Goal: Task Accomplishment & Management: Complete application form

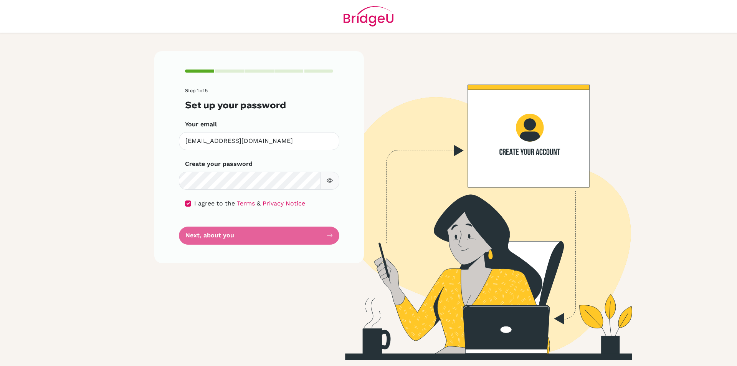
click at [318, 235] on form "Step 1 of 5 Set up your password Your email [EMAIL_ADDRESS][DOMAIN_NAME] Invali…" at bounding box center [259, 166] width 148 height 156
click at [319, 234] on form "Step 1 of 5 Set up your password Your email [EMAIL_ADDRESS][DOMAIN_NAME] Invali…" at bounding box center [259, 166] width 148 height 156
click at [320, 233] on form "Step 1 of 5 Set up your password Your email [EMAIL_ADDRESS][DOMAIN_NAME] Invali…" at bounding box center [259, 166] width 148 height 156
click at [182, 200] on div "Step 1 of 5 Set up your password Your email [EMAIL_ADDRESS][DOMAIN_NAME] Invali…" at bounding box center [259, 157] width 210 height 212
click at [190, 204] on input "checkbox" at bounding box center [188, 203] width 6 height 6
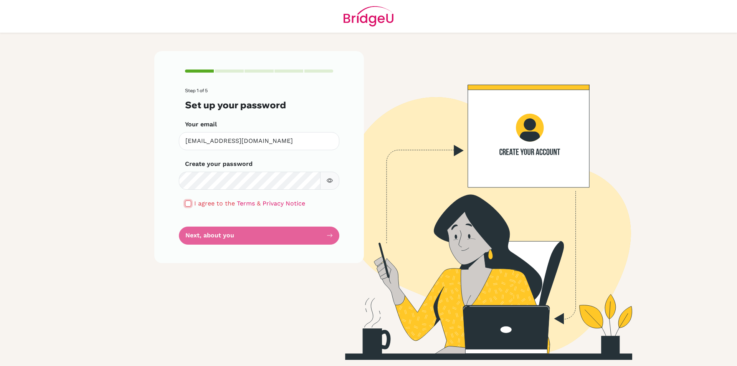
click at [191, 205] on input "checkbox" at bounding box center [188, 203] width 6 height 6
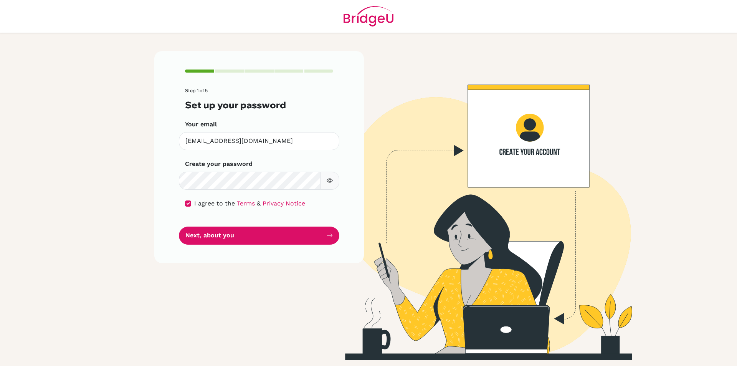
click at [193, 206] on div "I agree to the Terms & Privacy Notice" at bounding box center [259, 203] width 148 height 9
click at [275, 232] on button "Next, about you" at bounding box center [259, 236] width 161 height 18
click at [308, 236] on button "Next, about you" at bounding box center [259, 236] width 161 height 18
click at [310, 236] on button "Next, about you" at bounding box center [259, 236] width 161 height 18
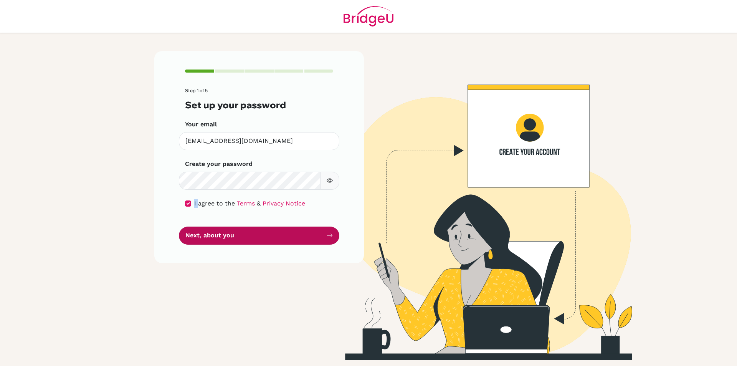
drag, startPoint x: 310, startPoint y: 236, endPoint x: 305, endPoint y: 235, distance: 6.0
click at [311, 237] on button "Next, about you" at bounding box center [259, 236] width 161 height 18
click at [175, 194] on div "Step 1 of 5 Set up your password Your email [EMAIL_ADDRESS][DOMAIN_NAME] Invali…" at bounding box center [259, 157] width 210 height 212
click at [187, 206] on input "checkbox" at bounding box center [188, 203] width 6 height 6
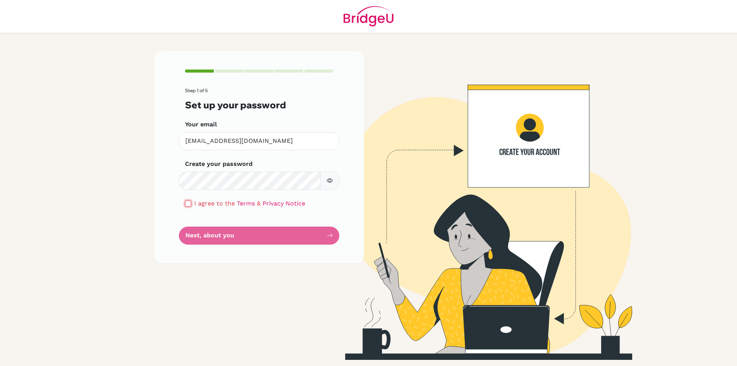
click at [187, 206] on input "checkbox" at bounding box center [188, 203] width 6 height 6
checkbox input "true"
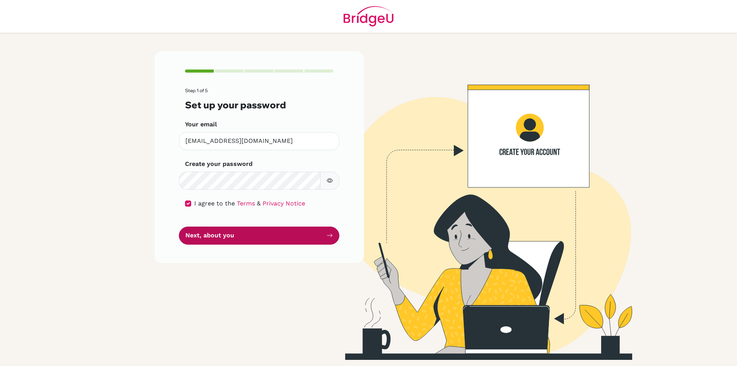
click at [281, 241] on button "Next, about you" at bounding box center [259, 236] width 161 height 18
click at [339, 180] on button "button" at bounding box center [329, 181] width 19 height 18
click at [336, 180] on button "button" at bounding box center [329, 181] width 19 height 18
click at [331, 184] on icon "button" at bounding box center [330, 180] width 6 height 6
click at [330, 181] on icon "button" at bounding box center [329, 180] width 5 height 5
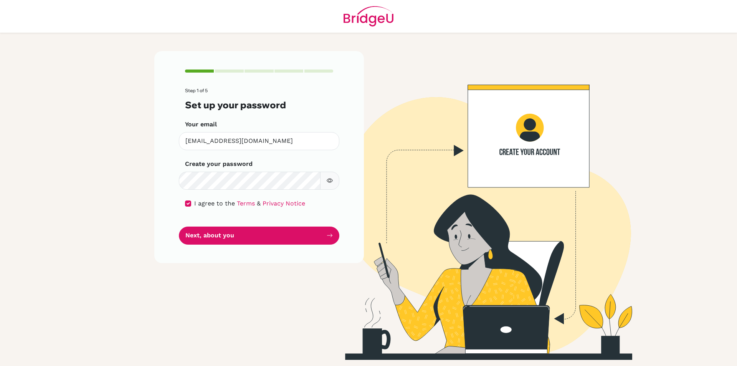
drag, startPoint x: 328, startPoint y: 210, endPoint x: 329, endPoint y: 216, distance: 5.9
click at [329, 215] on form "Step 1 of 5 Set up your password Your email [EMAIL_ADDRESS][DOMAIN_NAME] Invali…" at bounding box center [259, 166] width 148 height 156
drag, startPoint x: 329, startPoint y: 222, endPoint x: 329, endPoint y: 230, distance: 8.1
click at [329, 230] on form "Step 1 of 5 Set up your password Your email [EMAIL_ADDRESS][DOMAIN_NAME] Invali…" at bounding box center [259, 166] width 148 height 156
click at [331, 231] on button "Next, about you" at bounding box center [259, 236] width 161 height 18
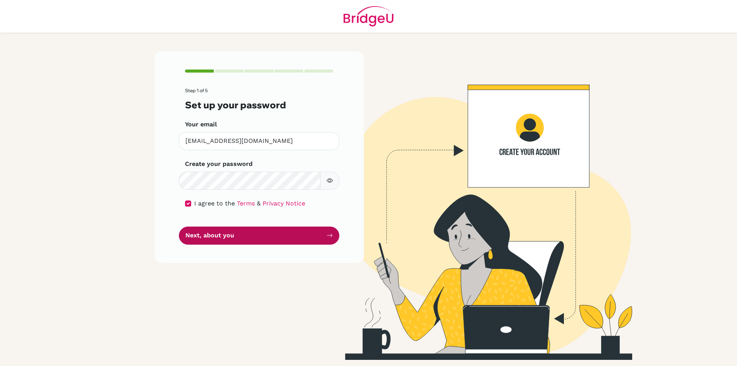
click at [331, 232] on button "Next, about you" at bounding box center [259, 236] width 161 height 18
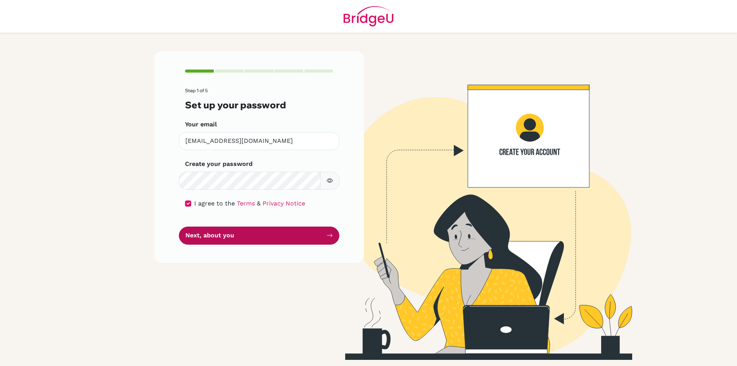
click at [331, 232] on button "Next, about you" at bounding box center [259, 236] width 161 height 18
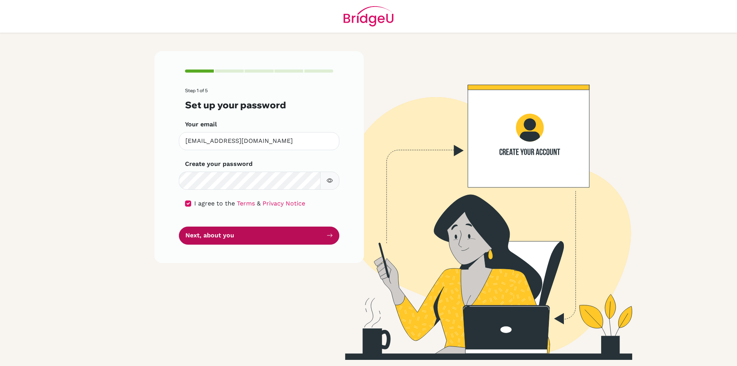
click at [331, 232] on button "Next, about you" at bounding box center [259, 236] width 161 height 18
click at [333, 232] on button "Next, about you" at bounding box center [259, 236] width 161 height 18
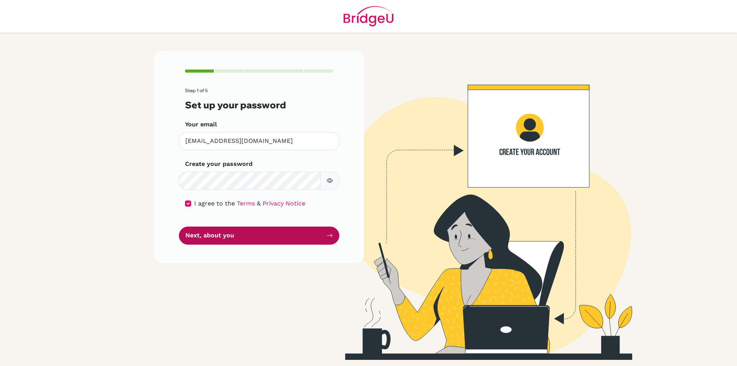
click at [319, 236] on button "Next, about you" at bounding box center [259, 236] width 161 height 18
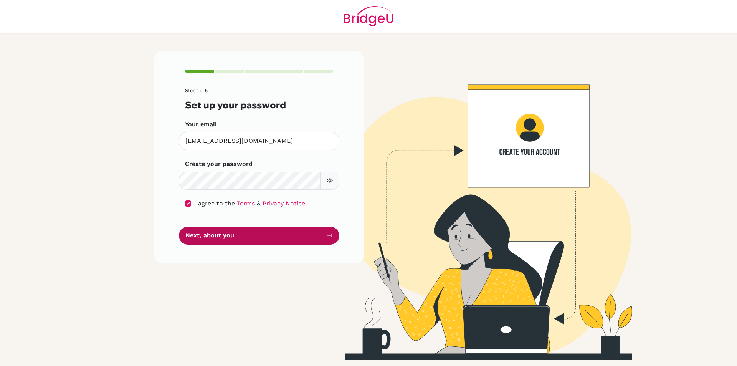
click at [320, 236] on button "Next, about you" at bounding box center [259, 236] width 161 height 18
click at [316, 235] on button "Next, about you" at bounding box center [259, 236] width 161 height 18
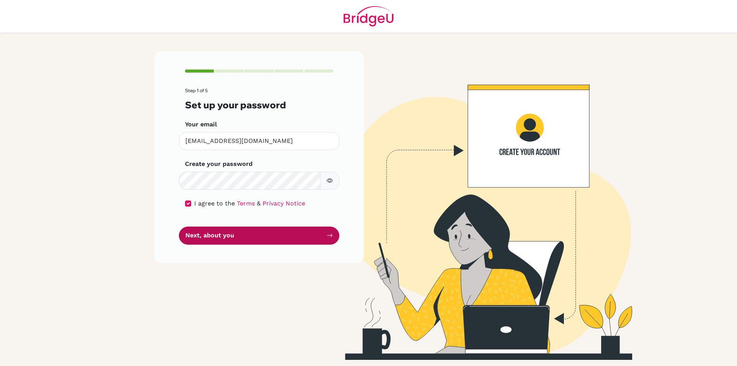
click at [316, 235] on button "Next, about you" at bounding box center [259, 236] width 161 height 18
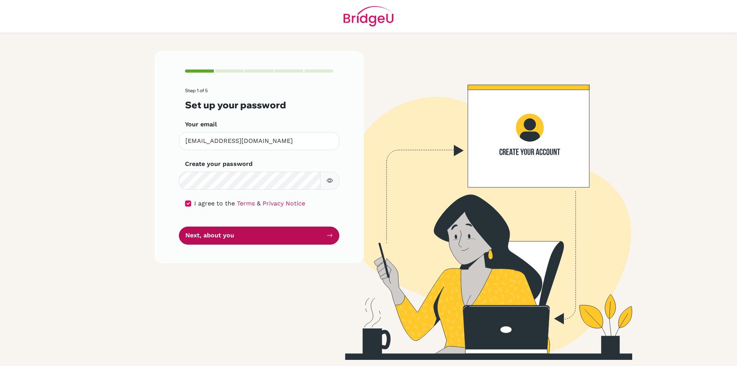
click at [316, 235] on button "Next, about you" at bounding box center [259, 236] width 161 height 18
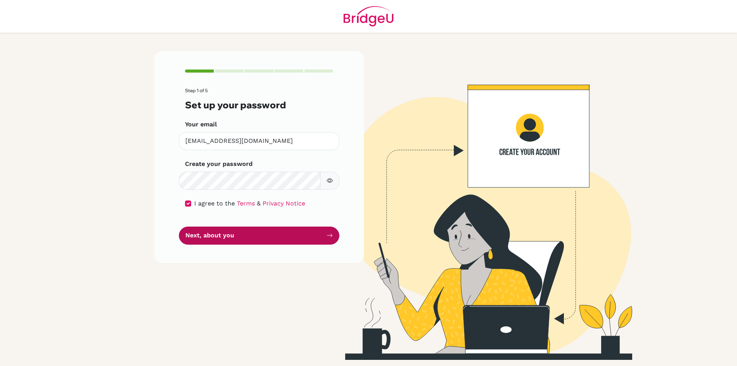
click at [316, 235] on button "Next, about you" at bounding box center [259, 236] width 161 height 18
click at [316, 229] on button "Next, about you" at bounding box center [259, 236] width 161 height 18
click at [318, 229] on button "Next, about you" at bounding box center [259, 236] width 161 height 18
click at [321, 229] on button "Next, about you" at bounding box center [259, 236] width 161 height 18
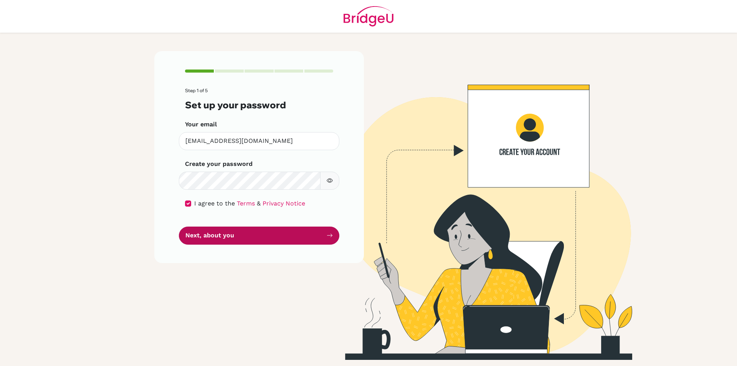
click at [321, 229] on button "Next, about you" at bounding box center [259, 236] width 161 height 18
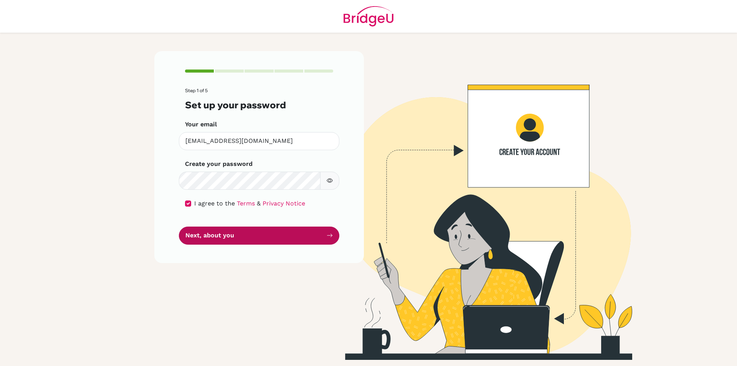
click at [314, 238] on button "Next, about you" at bounding box center [259, 236] width 161 height 18
drag, startPoint x: 278, startPoint y: 214, endPoint x: 286, endPoint y: 227, distance: 15.0
click at [286, 225] on form "Step 1 of 5 Set up your password Your email [EMAIL_ADDRESS][DOMAIN_NAME] Invali…" at bounding box center [259, 166] width 148 height 156
click at [291, 236] on button "Next, about you" at bounding box center [259, 236] width 161 height 18
click at [265, 167] on div "Create your password Make sure it's at least 6 characters" at bounding box center [259, 174] width 148 height 30
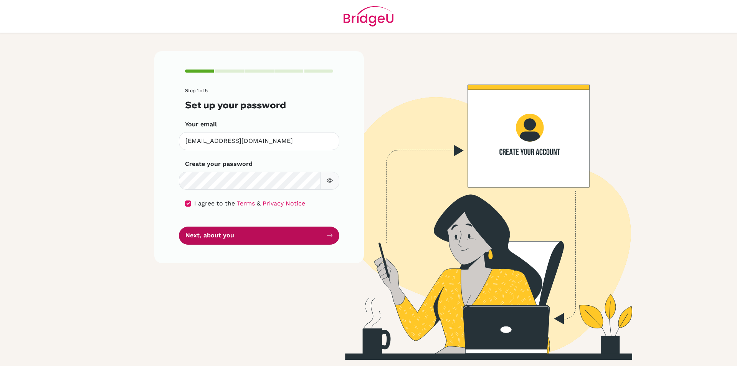
click at [287, 235] on button "Next, about you" at bounding box center [259, 236] width 161 height 18
click at [283, 171] on div "Create your password Make sure it's at least 6 characters" at bounding box center [259, 174] width 148 height 30
drag, startPoint x: 336, startPoint y: 175, endPoint x: 331, endPoint y: 184, distance: 9.9
click at [331, 184] on button "button" at bounding box center [329, 181] width 19 height 18
click at [330, 184] on icon "button" at bounding box center [330, 180] width 6 height 6
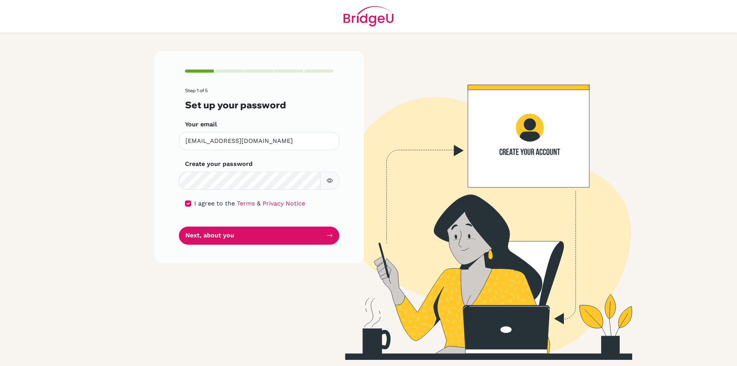
click at [327, 183] on icon "button" at bounding box center [330, 180] width 6 height 6
drag, startPoint x: 327, startPoint y: 182, endPoint x: 321, endPoint y: 192, distance: 11.0
click at [327, 182] on icon "button" at bounding box center [330, 180] width 6 height 6
click at [326, 238] on button "Next, about you" at bounding box center [259, 236] width 161 height 18
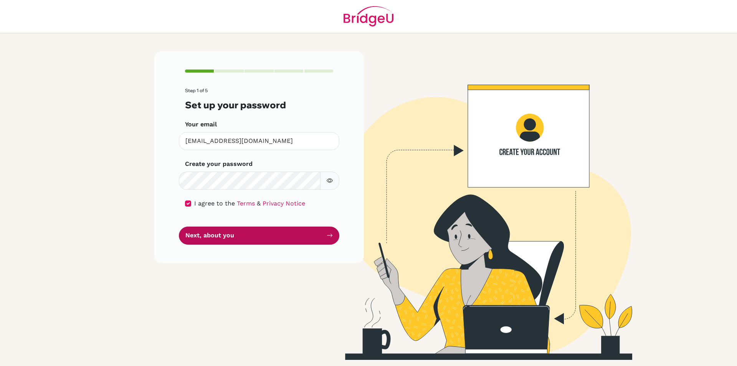
click at [324, 237] on button "Next, about you" at bounding box center [259, 236] width 161 height 18
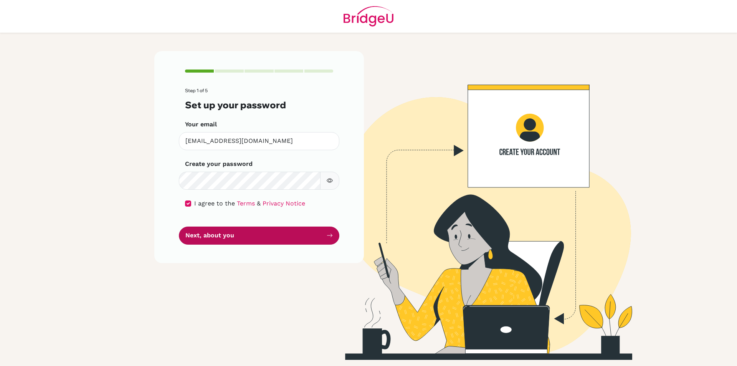
click at [324, 237] on button "Next, about you" at bounding box center [259, 236] width 161 height 18
click at [320, 235] on button "Next, about you" at bounding box center [259, 236] width 161 height 18
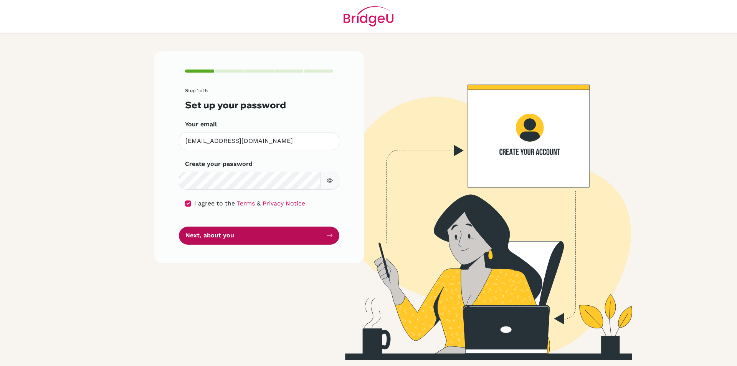
click at [320, 235] on button "Next, about you" at bounding box center [259, 236] width 161 height 18
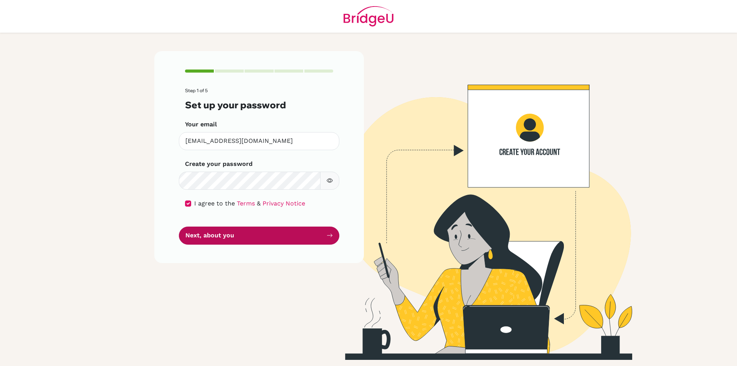
click at [331, 227] on form "Step 1 of 5 Set up your password Your email [EMAIL_ADDRESS][DOMAIN_NAME] Invali…" at bounding box center [259, 166] width 148 height 156
click at [331, 227] on button "Next, about you" at bounding box center [259, 236] width 161 height 18
click at [331, 229] on button "Next, about you" at bounding box center [259, 236] width 161 height 18
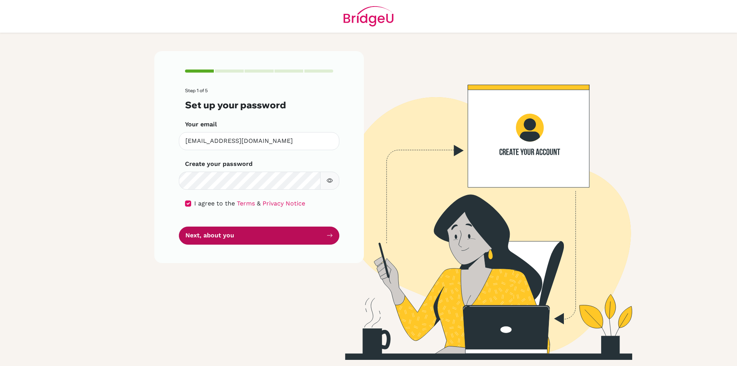
click at [331, 229] on button "Next, about you" at bounding box center [259, 236] width 161 height 18
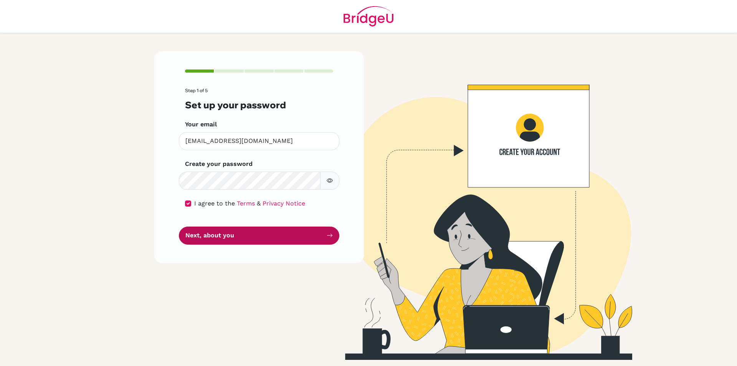
click at [331, 229] on button "Next, about you" at bounding box center [259, 236] width 161 height 18
click at [330, 229] on button "Next, about you" at bounding box center [259, 236] width 161 height 18
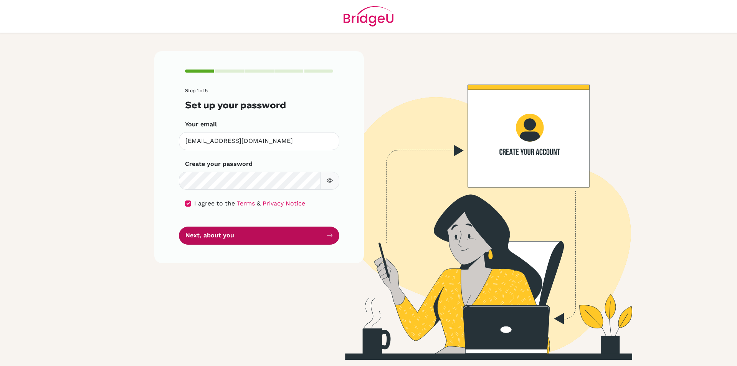
click at [330, 229] on button "Next, about you" at bounding box center [259, 236] width 161 height 18
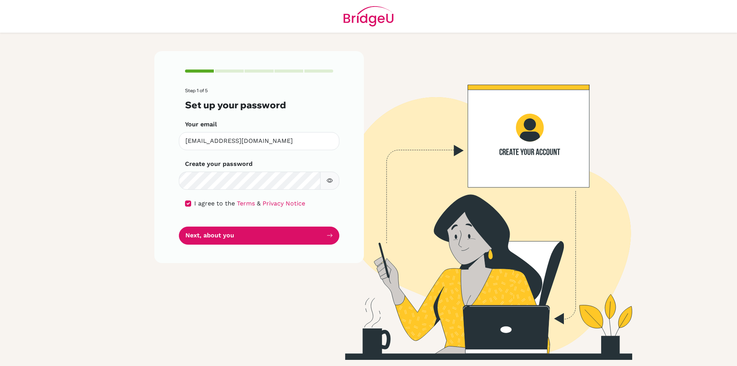
click at [343, 247] on div "Step 1 of 5 Set up your password Your email [EMAIL_ADDRESS][DOMAIN_NAME] Invali…" at bounding box center [259, 157] width 210 height 212
click at [240, 236] on button "Next, about you" at bounding box center [259, 236] width 161 height 18
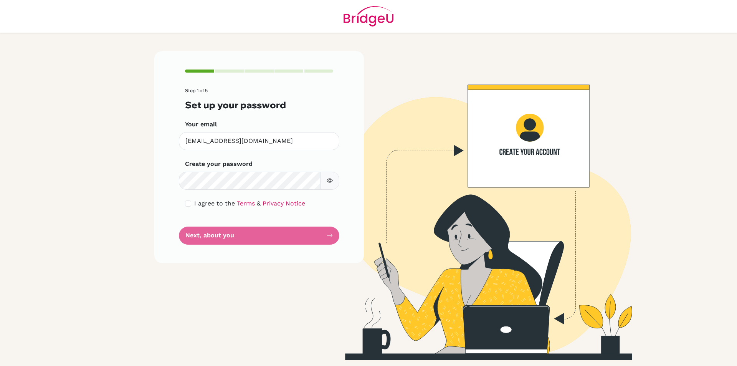
click at [376, 153] on img at bounding box center [478, 205] width 438 height 309
click at [331, 179] on icon "button" at bounding box center [330, 180] width 6 height 6
click at [329, 177] on button "button" at bounding box center [329, 181] width 19 height 18
drag, startPoint x: 188, startPoint y: 206, endPoint x: 193, endPoint y: 207, distance: 5.2
click at [192, 207] on div "I agree to the Terms & Privacy Notice" at bounding box center [259, 203] width 148 height 9
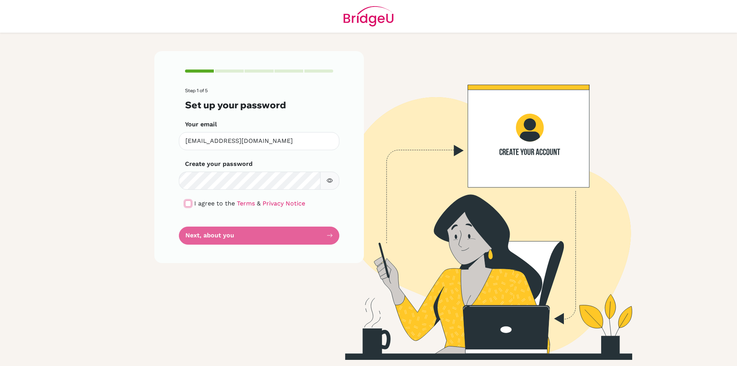
click at [188, 204] on input "checkbox" at bounding box center [188, 203] width 6 height 6
checkbox input "true"
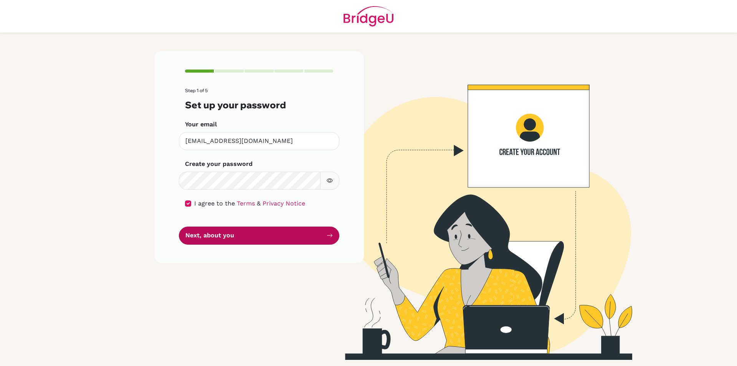
click at [217, 236] on button "Next, about you" at bounding box center [259, 236] width 161 height 18
